Goal: Find specific page/section: Find specific page/section

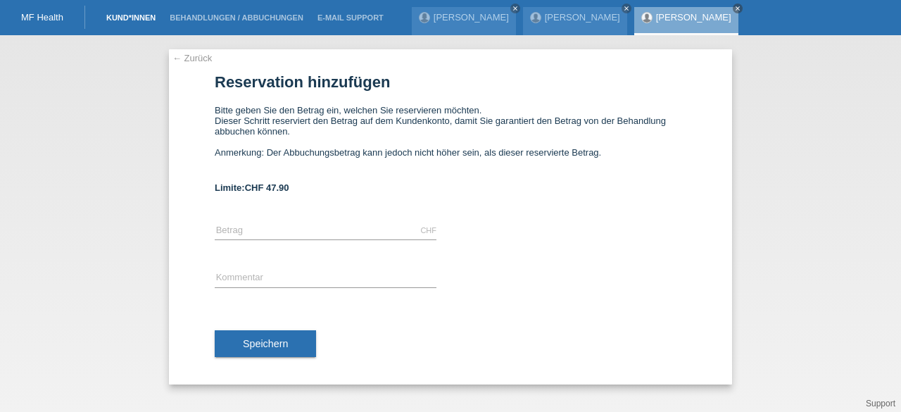
click at [133, 20] on link "Kund*innen" at bounding box center [130, 17] width 63 height 8
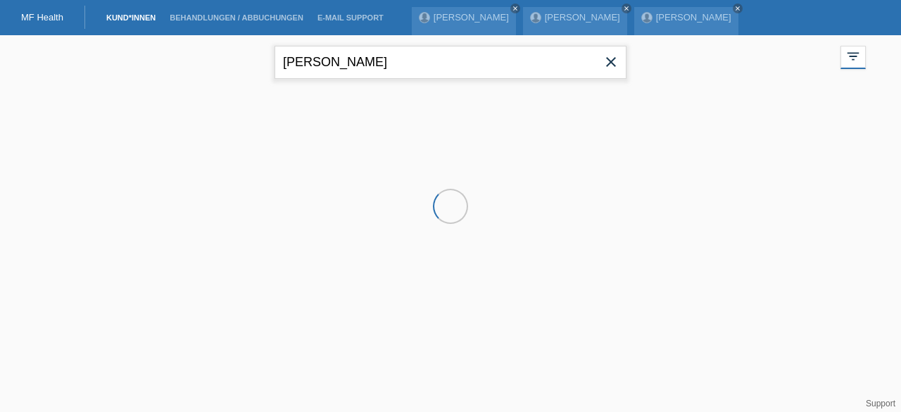
drag, startPoint x: 0, startPoint y: 0, endPoint x: 153, endPoint y: 68, distance: 167.9
click at [153, 68] on div "[PERSON_NAME] close filter_list view_module Alle Kund*innen anzeigen star Marki…" at bounding box center [450, 60] width 844 height 51
type input "n"
type input "dort"
drag, startPoint x: 381, startPoint y: 56, endPoint x: 156, endPoint y: 75, distance: 226.0
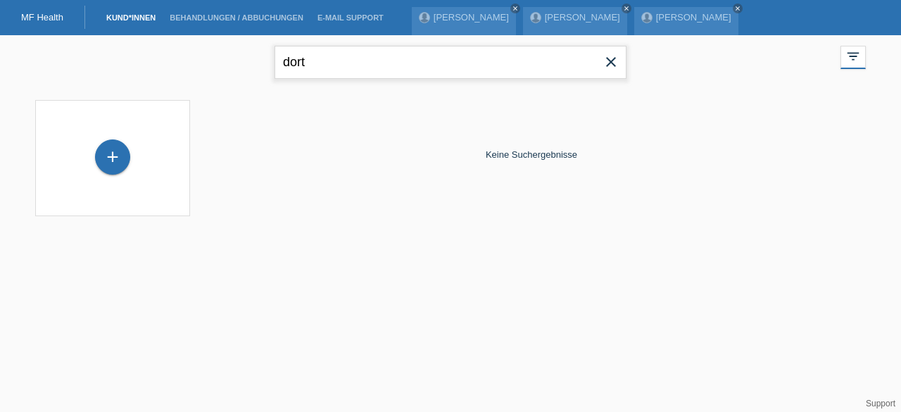
click at [156, 75] on div "dort close filter_list view_module Alle Kund*innen anzeigen star Markierte [PER…" at bounding box center [450, 60] width 844 height 51
type input "aznar"
click at [734, 5] on icon "close" at bounding box center [737, 8] width 7 height 7
click at [608, 64] on icon "close" at bounding box center [610, 61] width 17 height 17
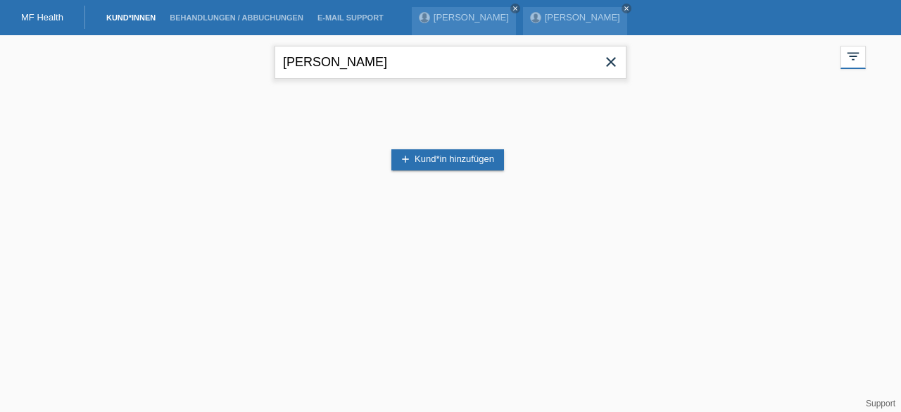
type input "[PERSON_NAME]"
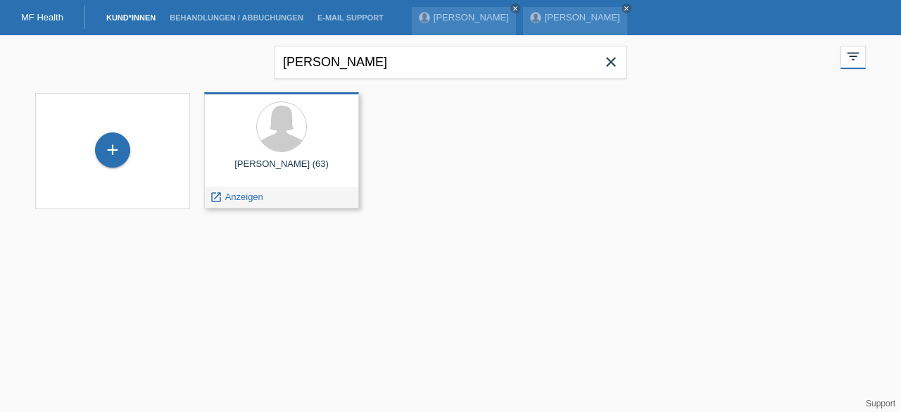
click at [314, 171] on div "[PERSON_NAME] (63)" at bounding box center [281, 169] width 132 height 23
